Goal: Task Accomplishment & Management: Use online tool/utility

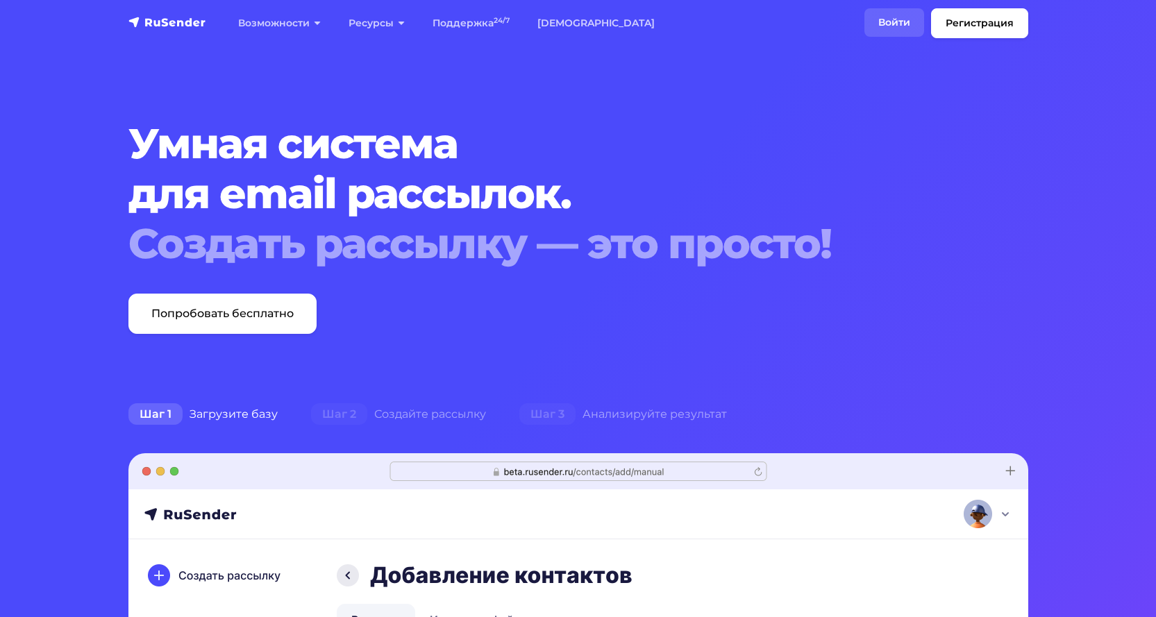
click at [898, 17] on link "Войти" at bounding box center [894, 22] width 60 height 28
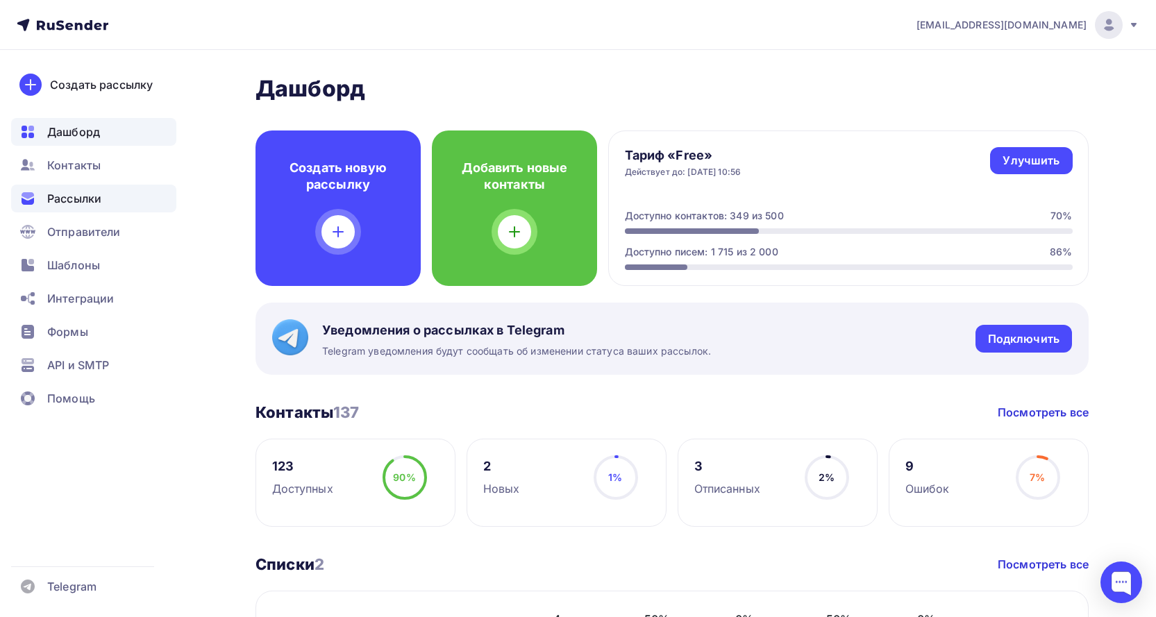
click at [83, 196] on span "Рассылки" at bounding box center [74, 198] width 54 height 17
